Goal: Check status: Check status

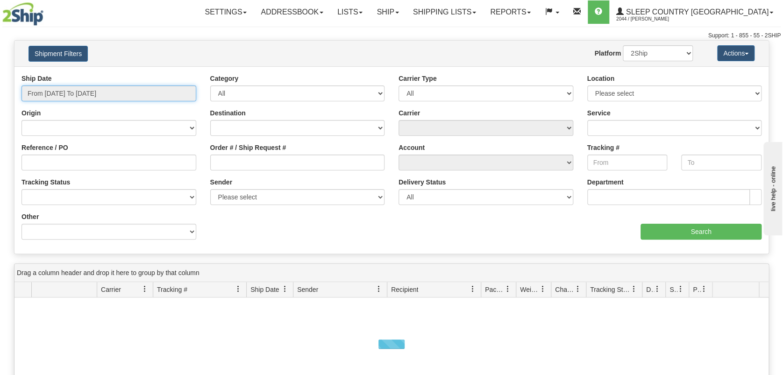
click at [98, 90] on input "From [DATE] To [DATE]" at bounding box center [108, 94] width 175 height 16
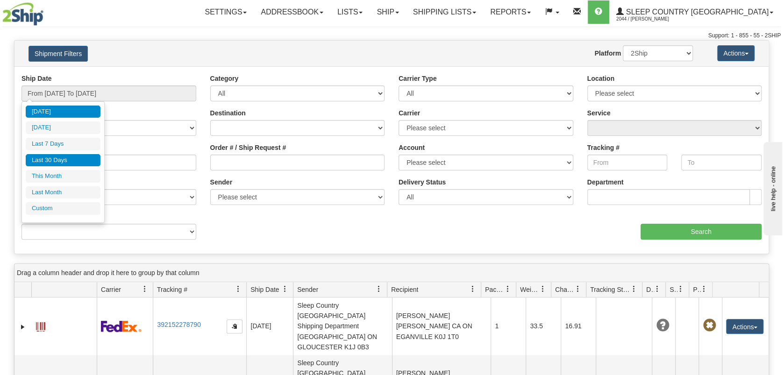
click at [80, 161] on li "Last 30 Days" at bounding box center [63, 160] width 75 height 13
type input "From [DATE] To [DATE]"
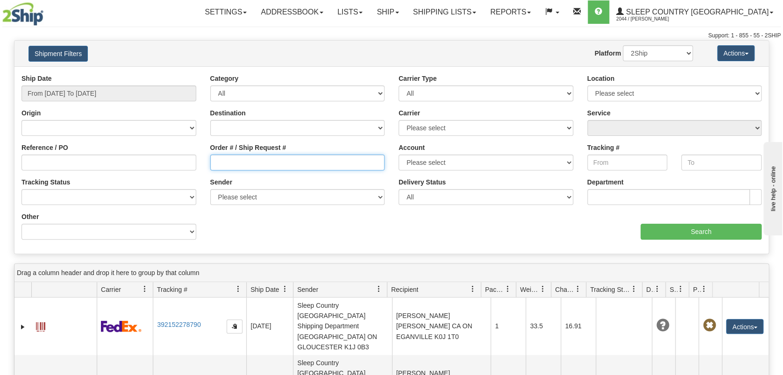
click at [252, 162] on input "Order # / Ship Request #" at bounding box center [297, 163] width 175 height 16
paste input "1854662138"
type input "1854662138"
click at [691, 232] on input "Search" at bounding box center [701, 232] width 121 height 16
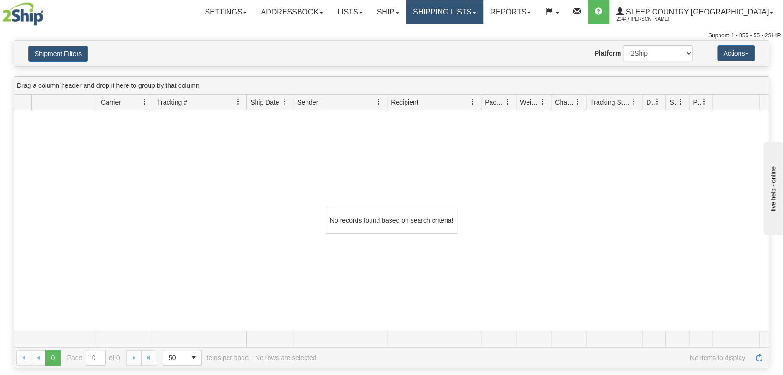
drag, startPoint x: 483, startPoint y: 10, endPoint x: 489, endPoint y: 11, distance: 5.7
click at [483, 10] on link "Shipping lists" at bounding box center [444, 11] width 77 height 23
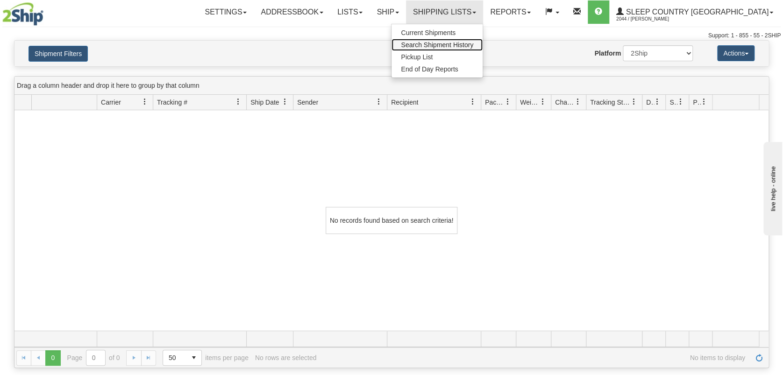
click at [473, 45] on span "Search Shipment History" at bounding box center [437, 44] width 72 height 7
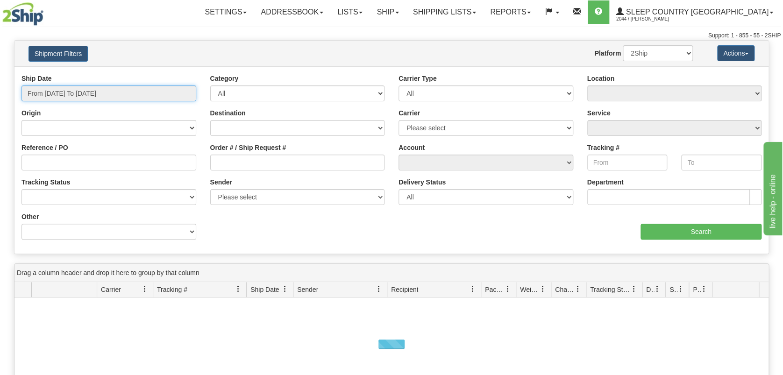
click at [65, 92] on input "From [DATE] To [DATE]" at bounding box center [108, 94] width 175 height 16
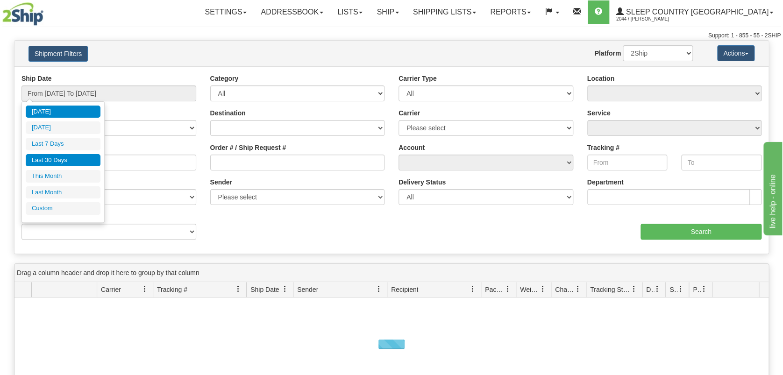
click at [66, 155] on li "Last 30 Days" at bounding box center [63, 160] width 75 height 13
type input "From [DATE] To [DATE]"
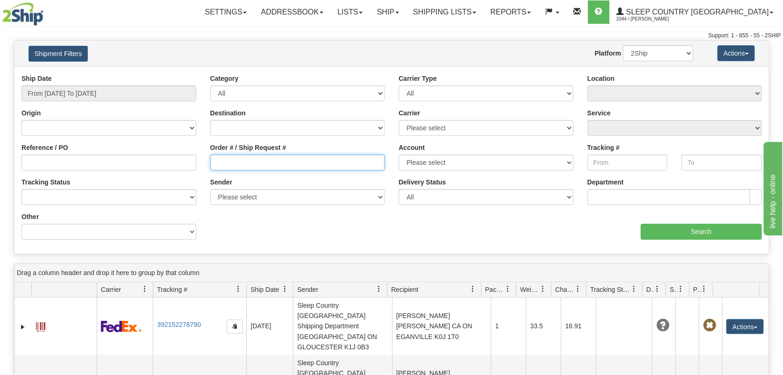
click at [253, 164] on input "Order # / Ship Request #" at bounding box center [297, 163] width 175 height 16
paste input "9007H964642"
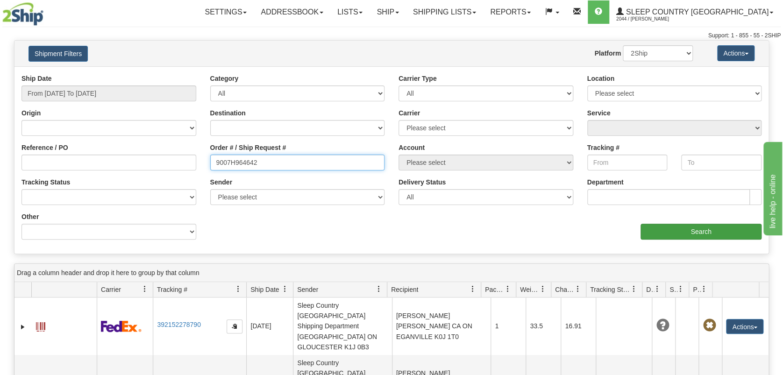
type input "9007H964642"
click at [690, 229] on input "Search" at bounding box center [701, 232] width 121 height 16
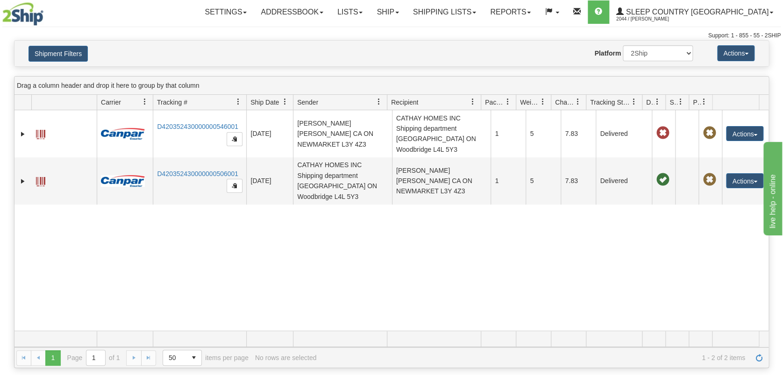
click at [219, 297] on div "31421134 2044 D420352430000000546001 08/07/2025 08/07/2025 11:27:05 AM BORIS BO…" at bounding box center [391, 220] width 754 height 221
